Goal: Task Accomplishment & Management: Manage account settings

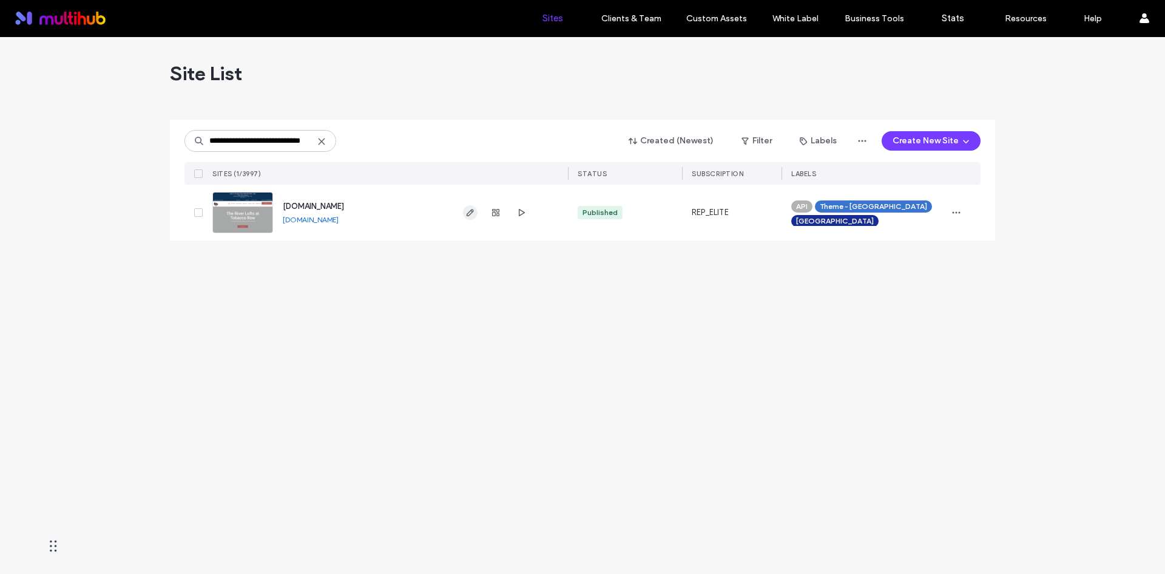
type input "**********"
click at [472, 215] on icon "button" at bounding box center [470, 213] width 10 height 10
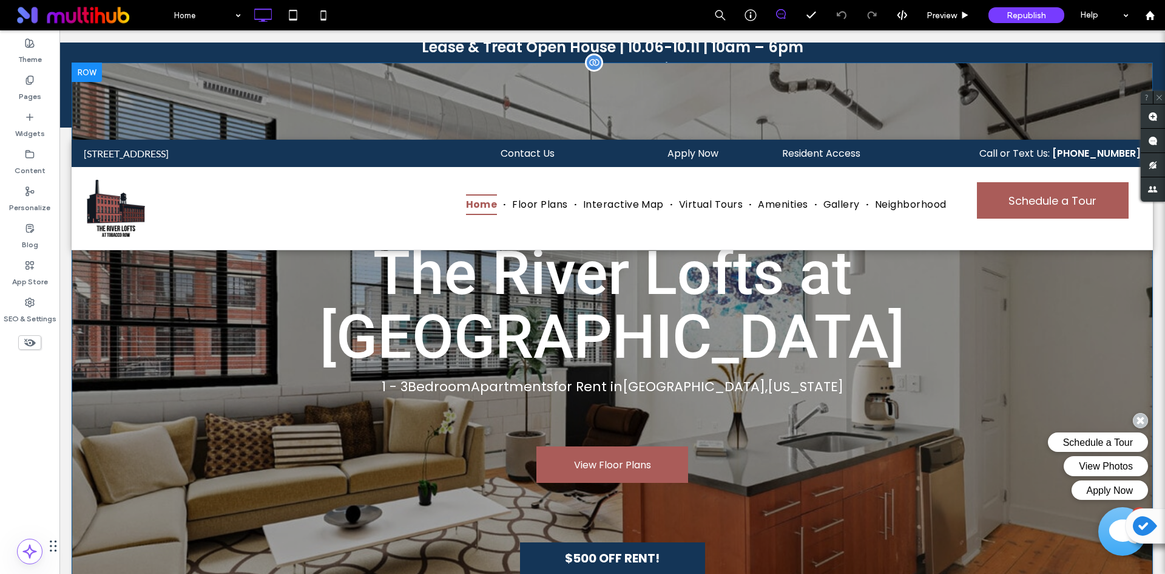
scroll to position [182, 0]
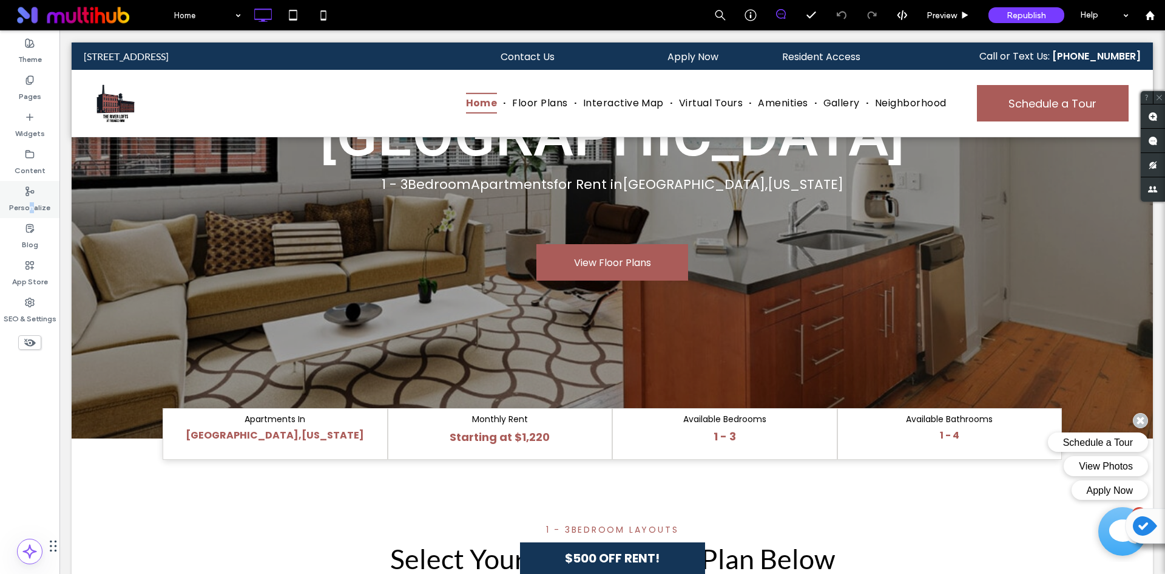
click at [32, 204] on label "Personalize" at bounding box center [29, 204] width 41 height 17
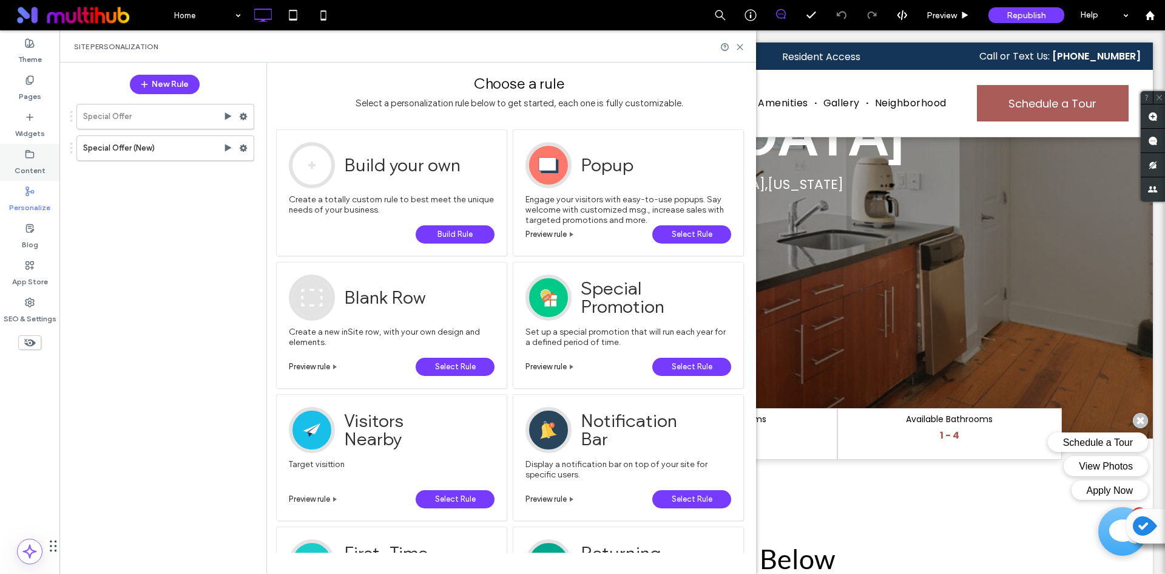
click at [30, 174] on label "Content" at bounding box center [30, 167] width 31 height 17
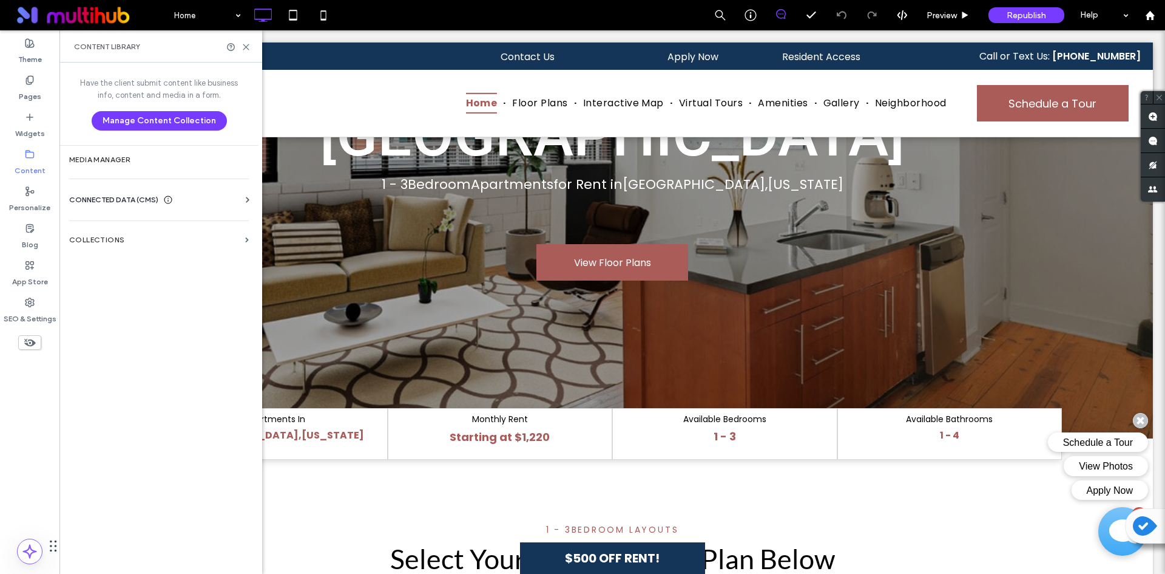
click at [222, 203] on div "CONNECTED DATA (CMS)" at bounding box center [161, 200] width 184 height 12
click at [105, 229] on label "Business Info" at bounding box center [161, 229] width 165 height 8
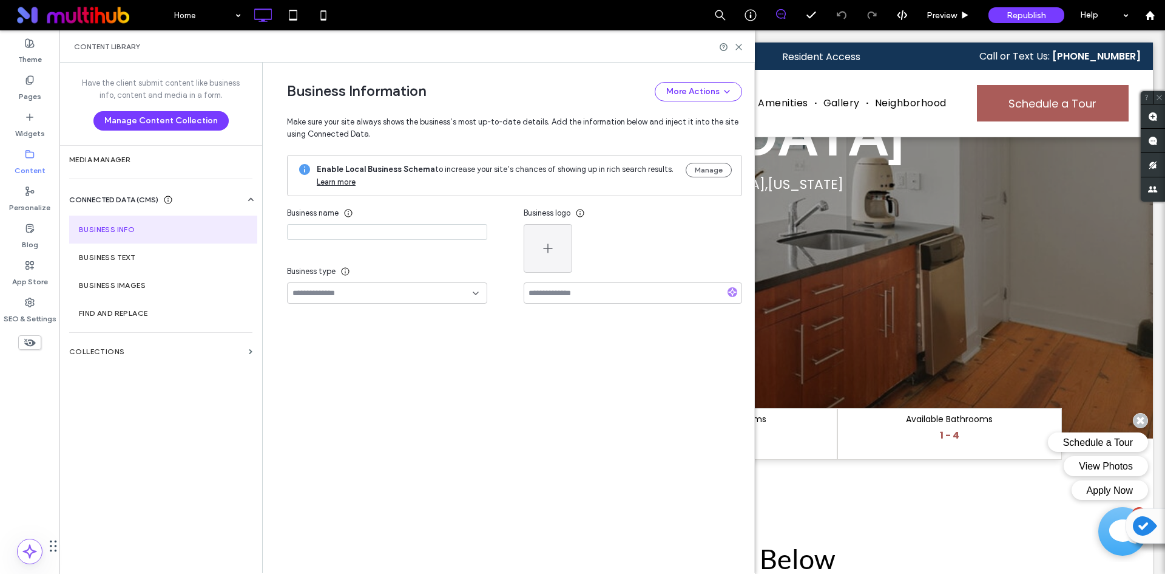
type input "**********"
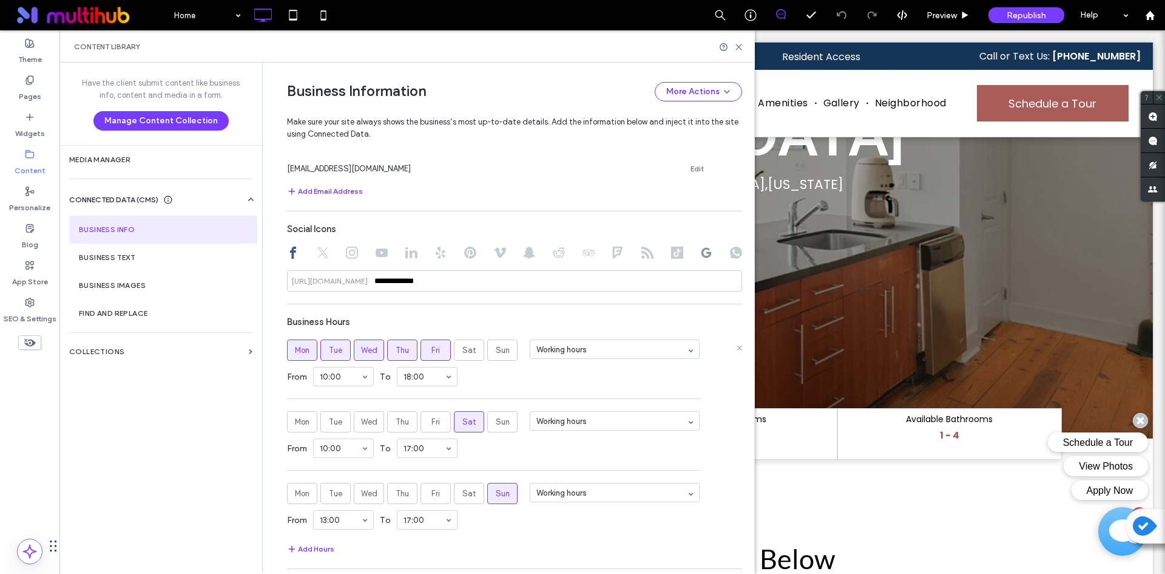
scroll to position [766, 0]
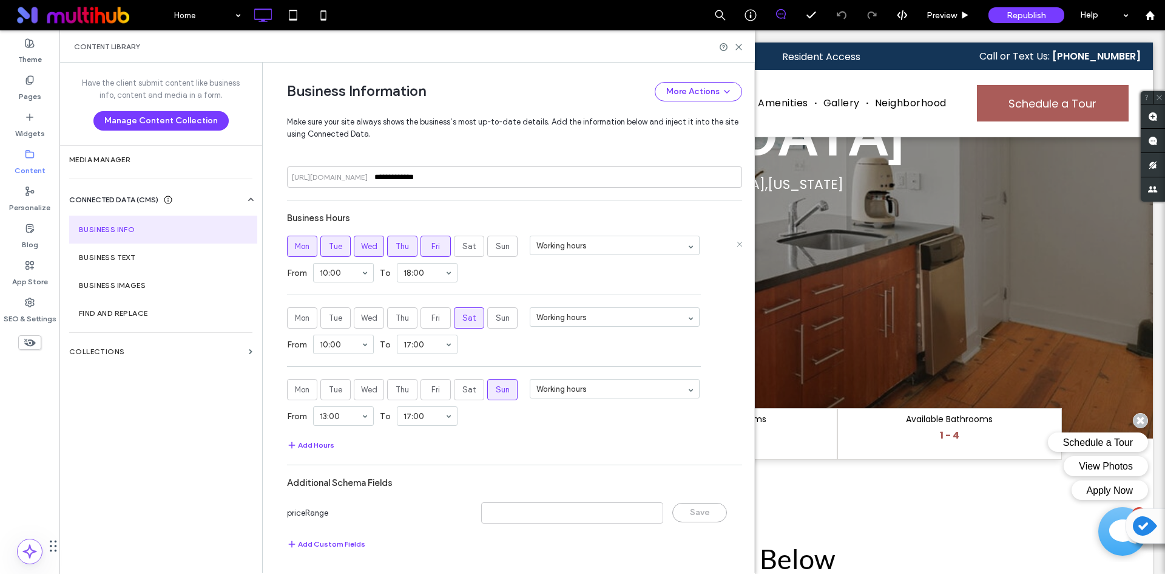
click at [362, 248] on span "Wed" at bounding box center [369, 246] width 16 height 12
click at [431, 243] on span "Fri" at bounding box center [435, 246] width 8 height 12
click at [308, 443] on button "Add Hours" at bounding box center [310, 445] width 47 height 15
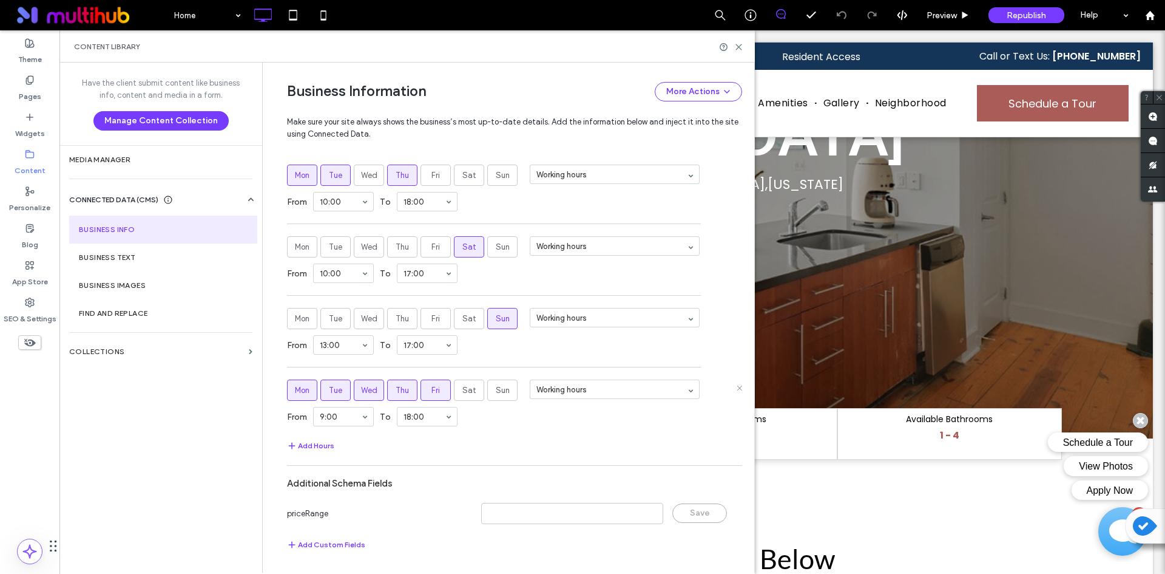
scroll to position [838, 0]
click at [304, 394] on span "Mon" at bounding box center [302, 390] width 15 height 12
click at [329, 393] on span "Tue" at bounding box center [335, 390] width 13 height 12
click at [399, 391] on span "Thu" at bounding box center [402, 390] width 13 height 12
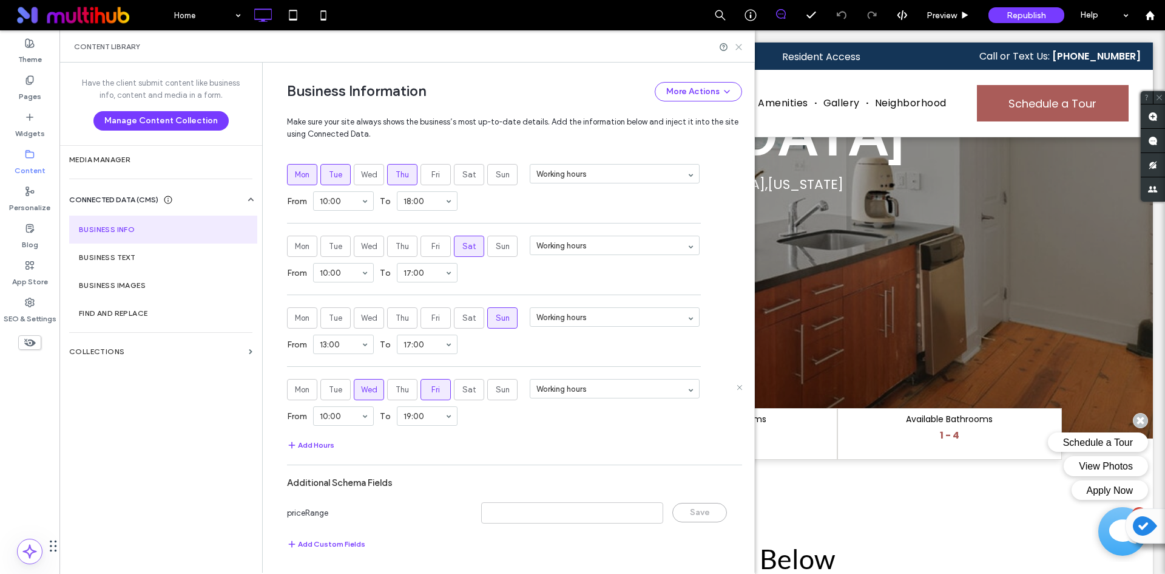
click at [739, 47] on use at bounding box center [738, 46] width 5 height 5
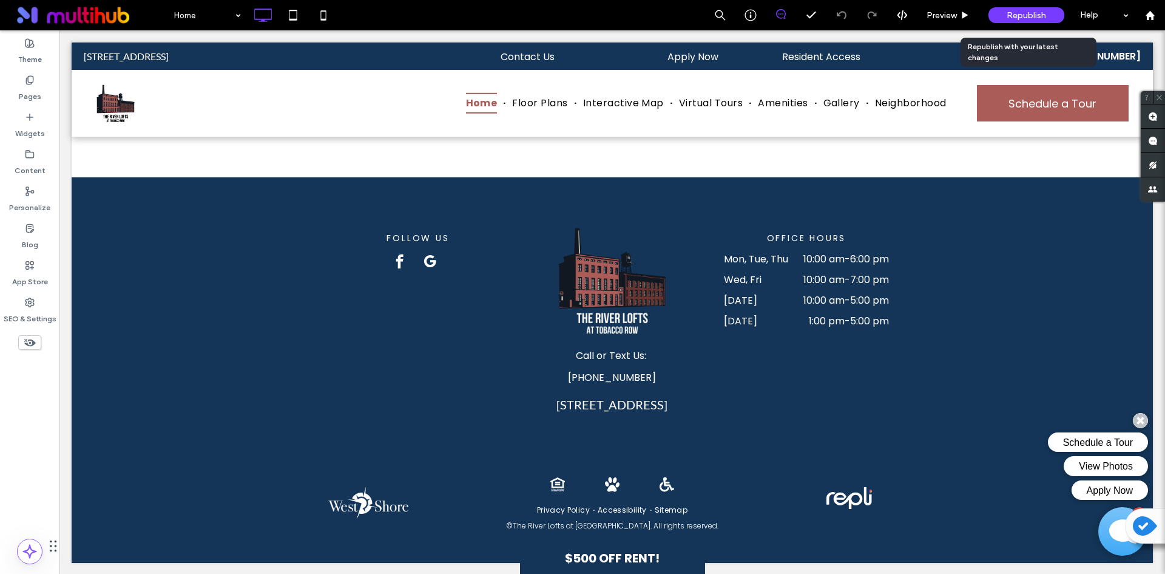
scroll to position [0, 0]
click at [1013, 13] on span "Republish" at bounding box center [1026, 15] width 39 height 10
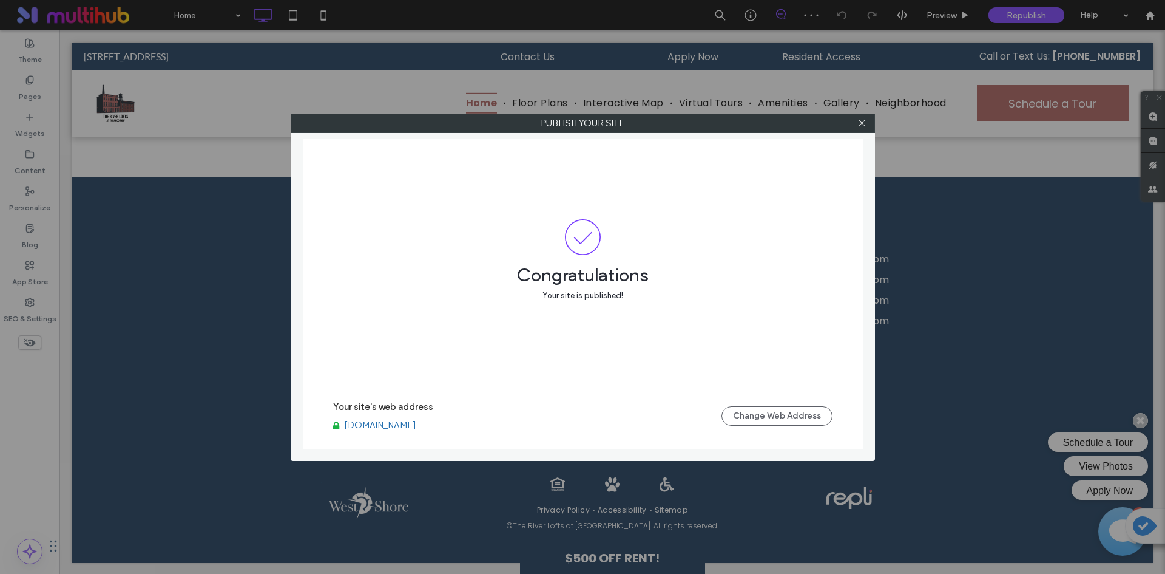
drag, startPoint x: 867, startPoint y: 121, endPoint x: 856, endPoint y: 127, distance: 12.2
click at [867, 121] on div at bounding box center [862, 123] width 18 height 18
click at [859, 121] on icon at bounding box center [862, 122] width 9 height 9
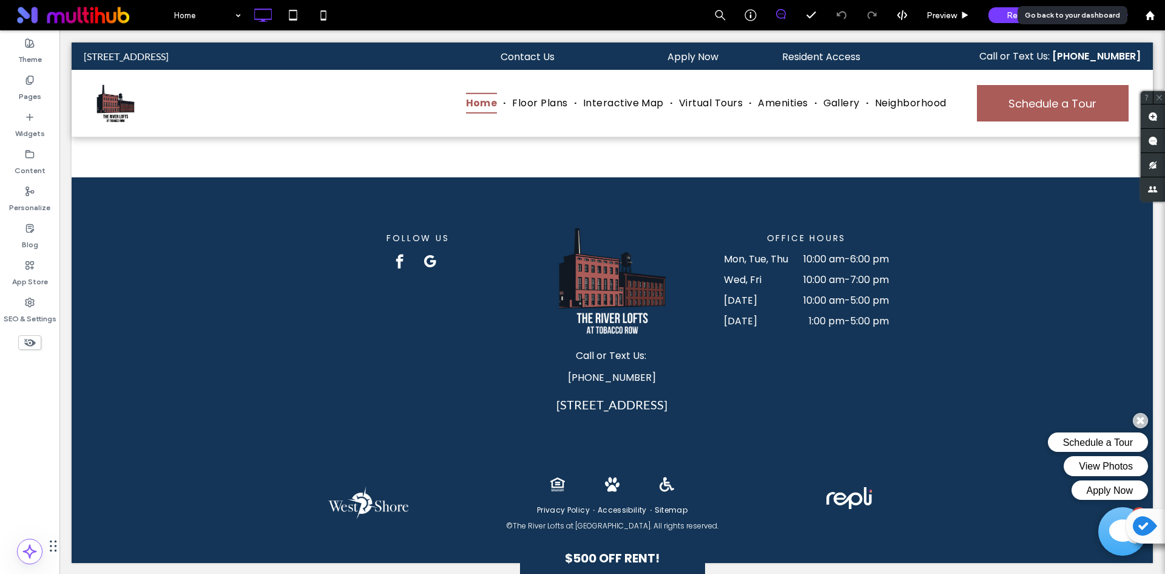
drag, startPoint x: 1150, startPoint y: 15, endPoint x: 1080, endPoint y: 27, distance: 71.4
click at [1150, 15] on use at bounding box center [1149, 14] width 9 height 9
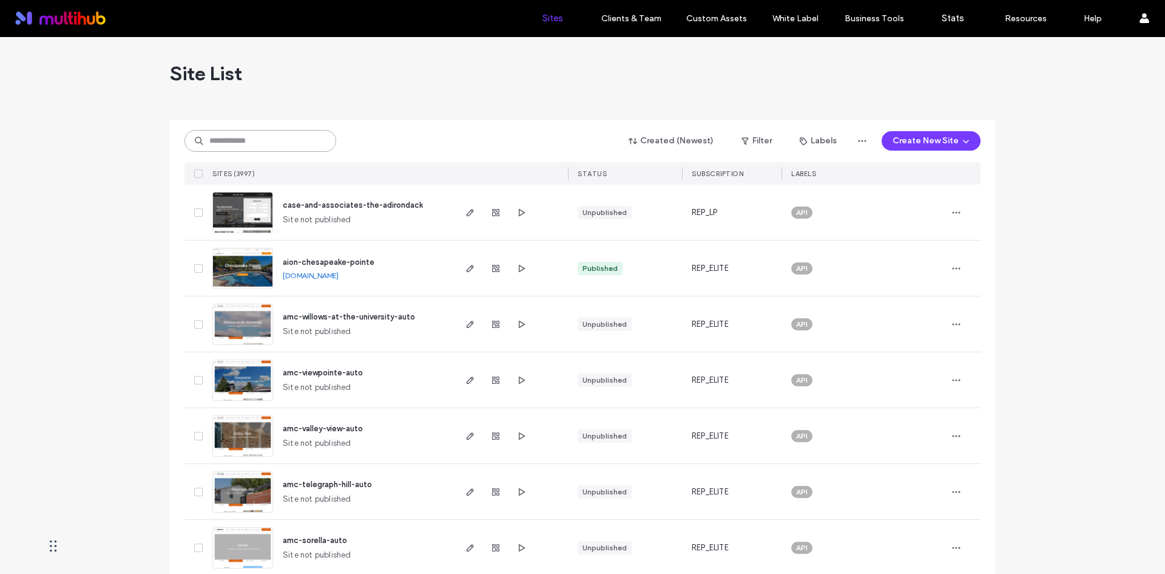
click at [220, 137] on input at bounding box center [260, 141] width 152 height 22
paste input "**********"
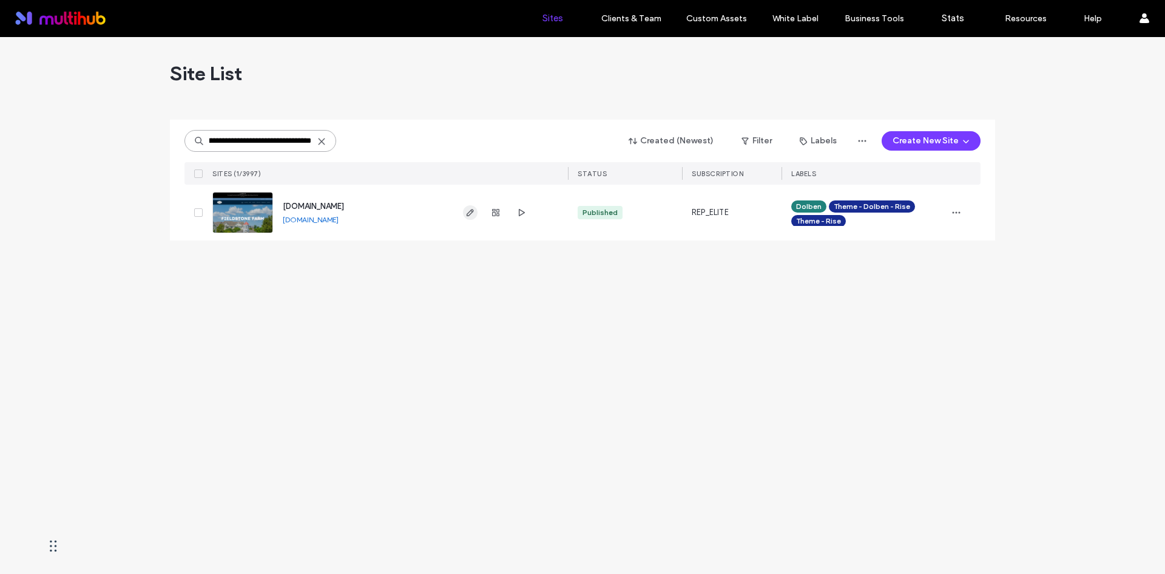
type input "**********"
click at [467, 218] on span "button" at bounding box center [470, 212] width 15 height 15
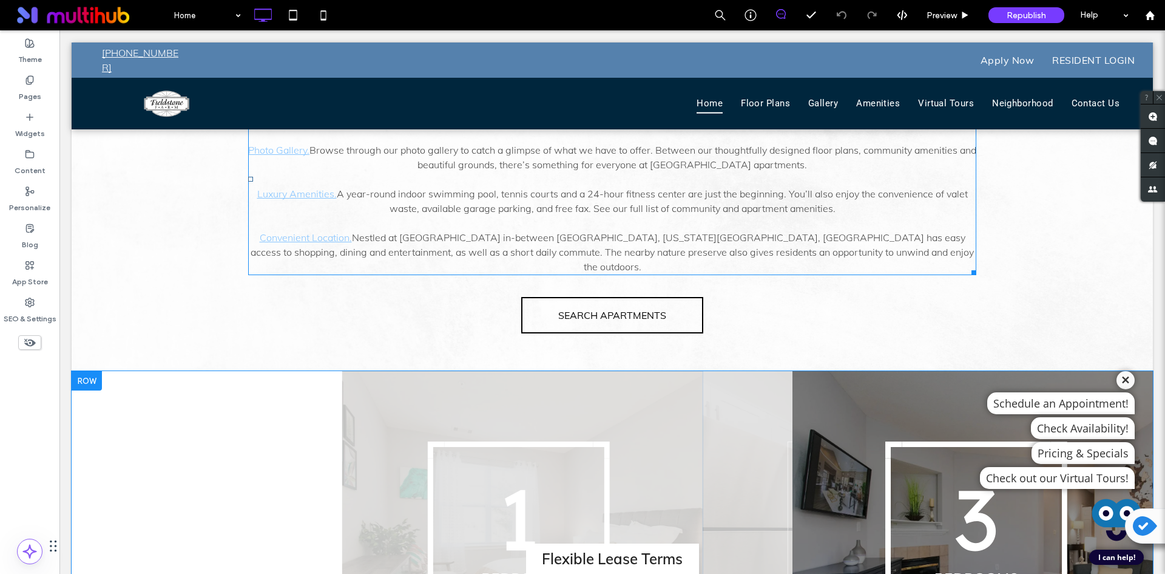
scroll to position [850, 0]
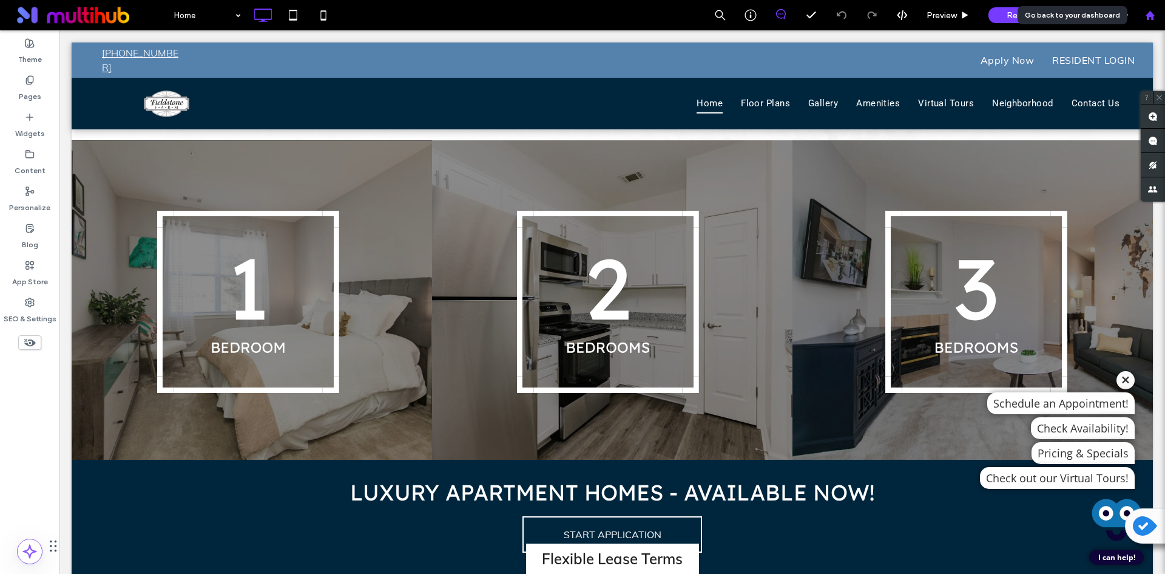
click at [1150, 18] on icon at bounding box center [1150, 15] width 10 height 10
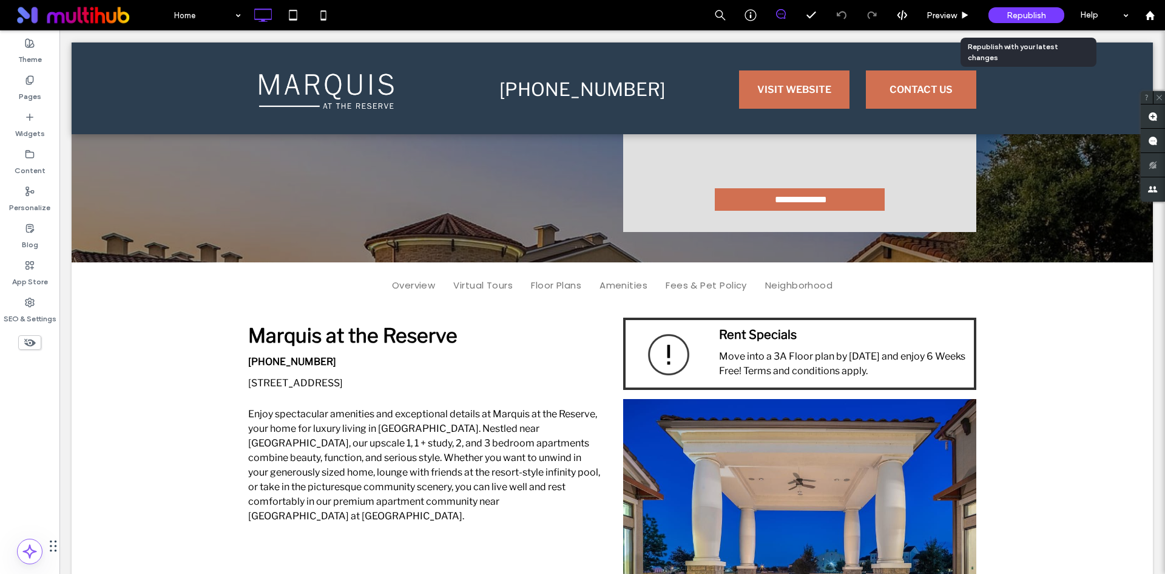
scroll to position [303, 0]
drag, startPoint x: 1035, startPoint y: 18, endPoint x: 547, endPoint y: 14, distance: 487.3
click at [1035, 18] on span "Republish" at bounding box center [1026, 15] width 39 height 10
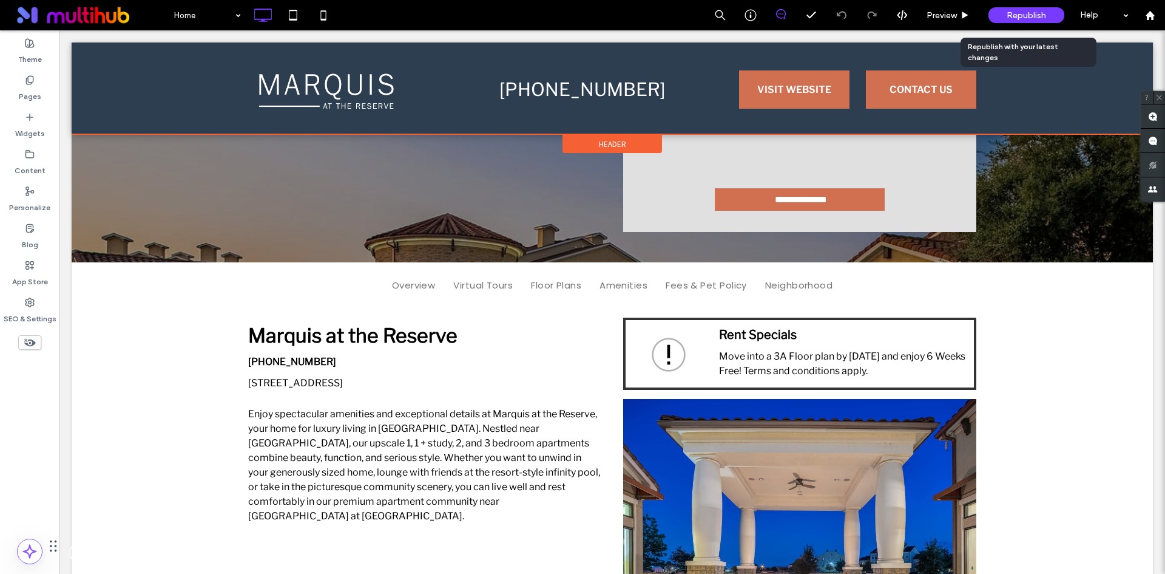
scroll to position [0, 0]
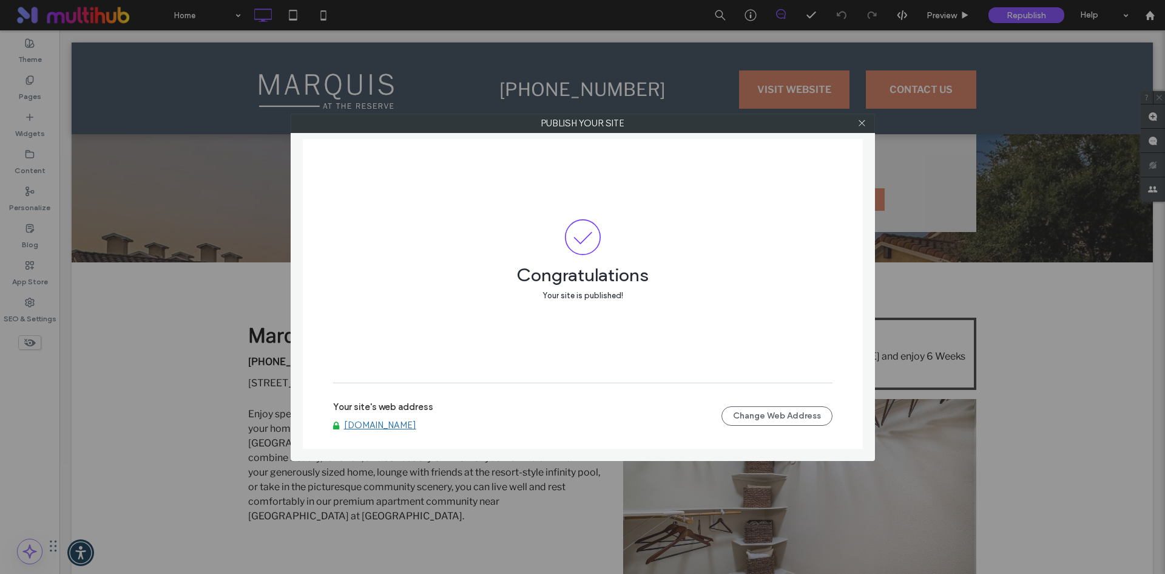
click at [863, 123] on icon at bounding box center [862, 122] width 9 height 9
